Goal: Task Accomplishment & Management: Use online tool/utility

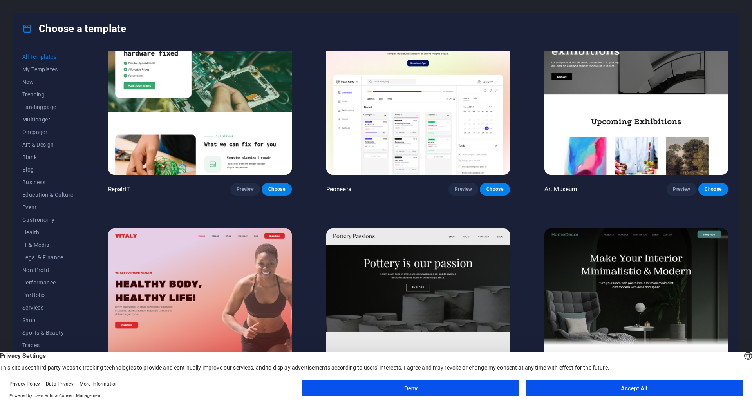
scroll to position [274, 0]
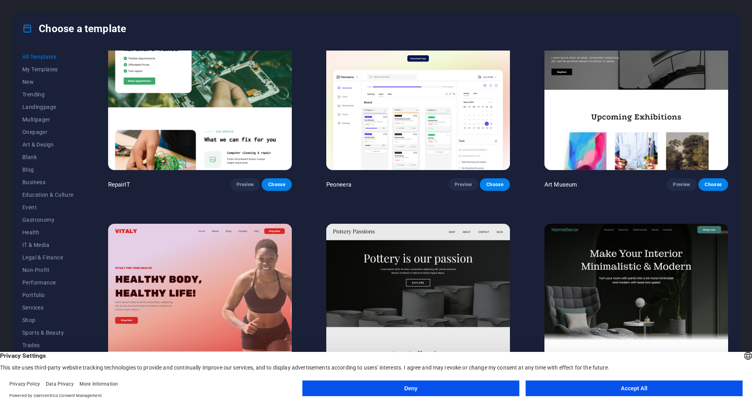
drag, startPoint x: 504, startPoint y: 389, endPoint x: 456, endPoint y: 379, distance: 49.2
click at [502, 390] on button "Deny" at bounding box center [410, 388] width 217 height 16
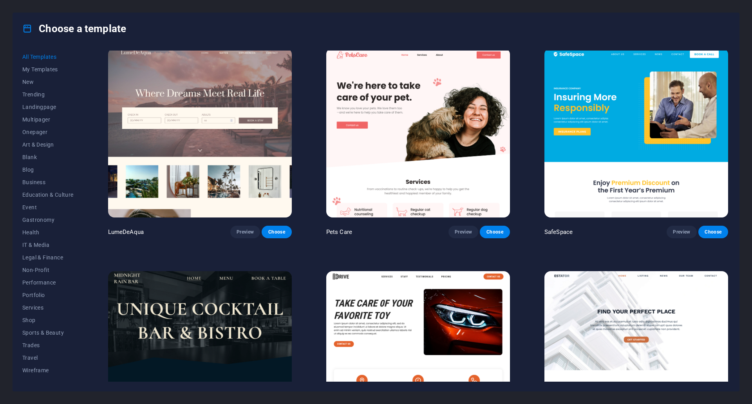
scroll to position [2036, 0]
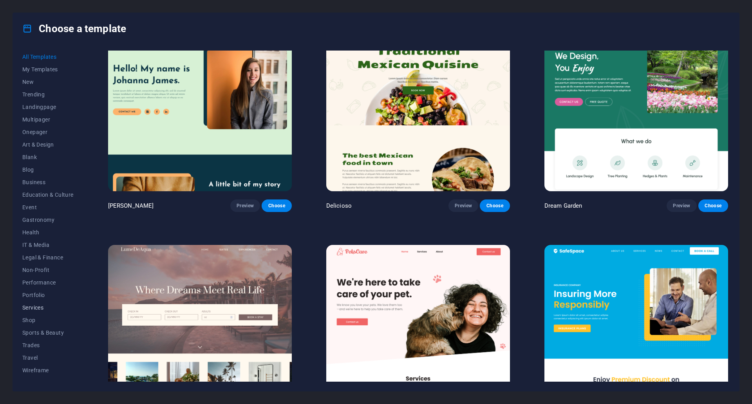
click at [39, 305] on span "Services" at bounding box center [47, 307] width 51 height 6
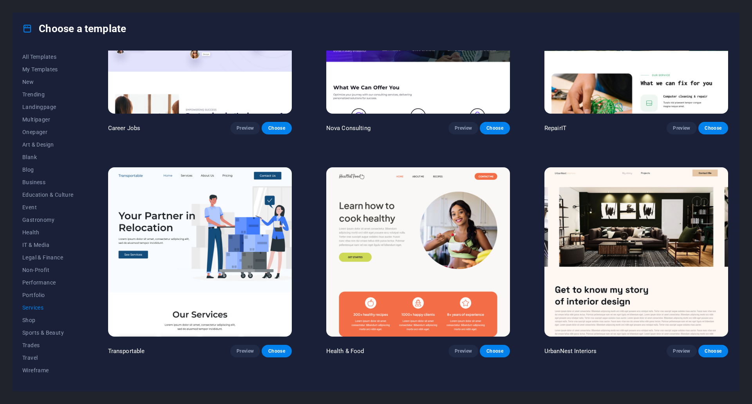
scroll to position [0, 0]
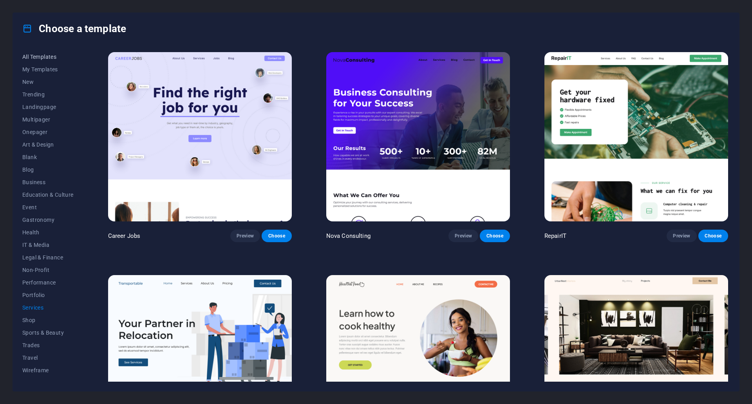
click at [30, 58] on span "All Templates" at bounding box center [47, 57] width 51 height 6
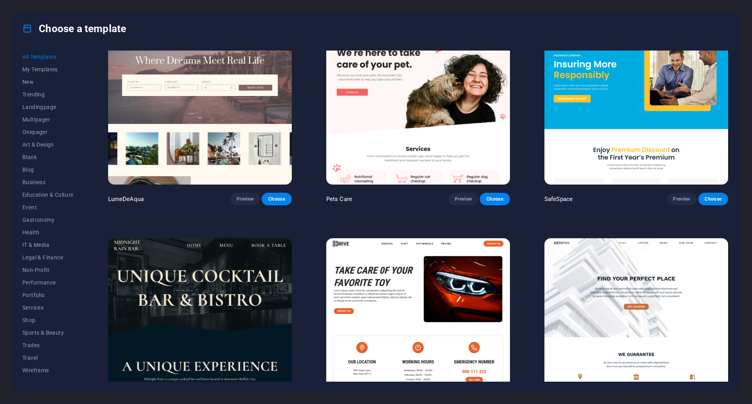
scroll to position [2310, 0]
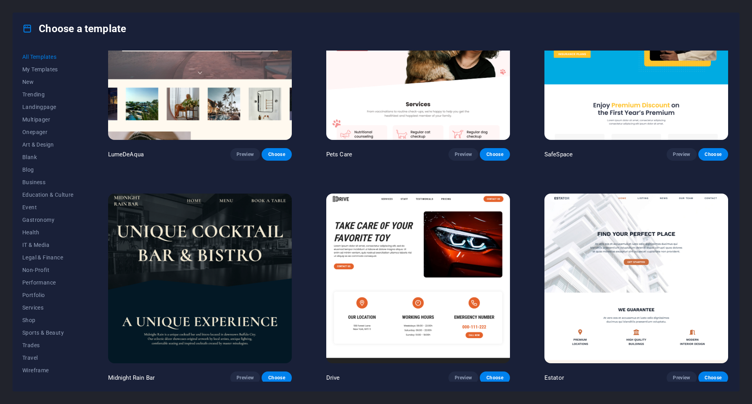
click at [377, 222] on img at bounding box center [418, 277] width 184 height 169
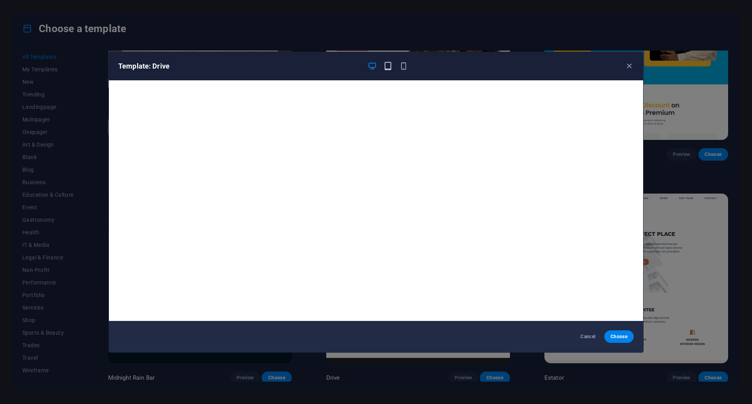
click at [389, 69] on icon "button" at bounding box center [387, 65] width 9 height 9
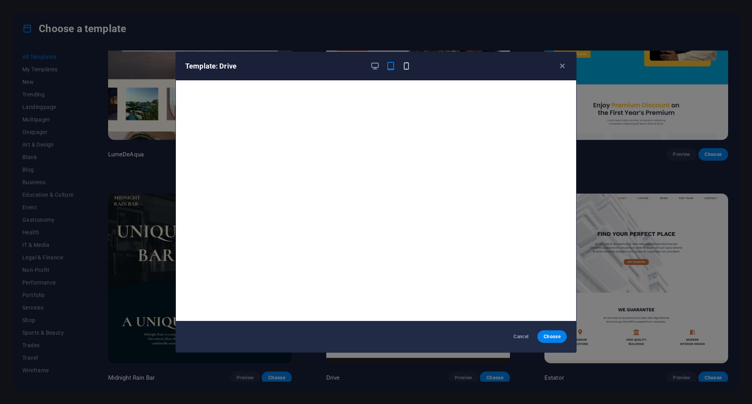
click at [408, 69] on icon "button" at bounding box center [406, 65] width 9 height 9
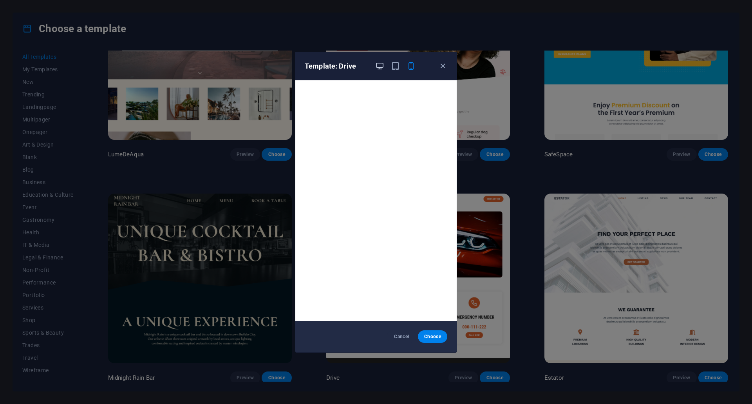
click at [383, 63] on icon "button" at bounding box center [379, 65] width 9 height 9
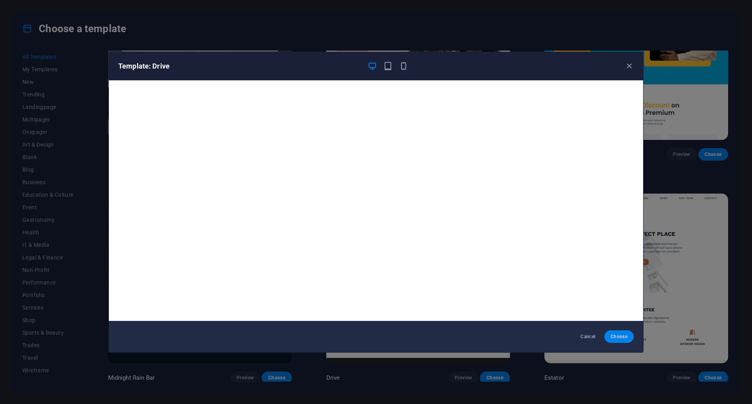
click at [625, 339] on span "Choose" at bounding box center [618, 336] width 17 height 6
